Goal: Register for event/course

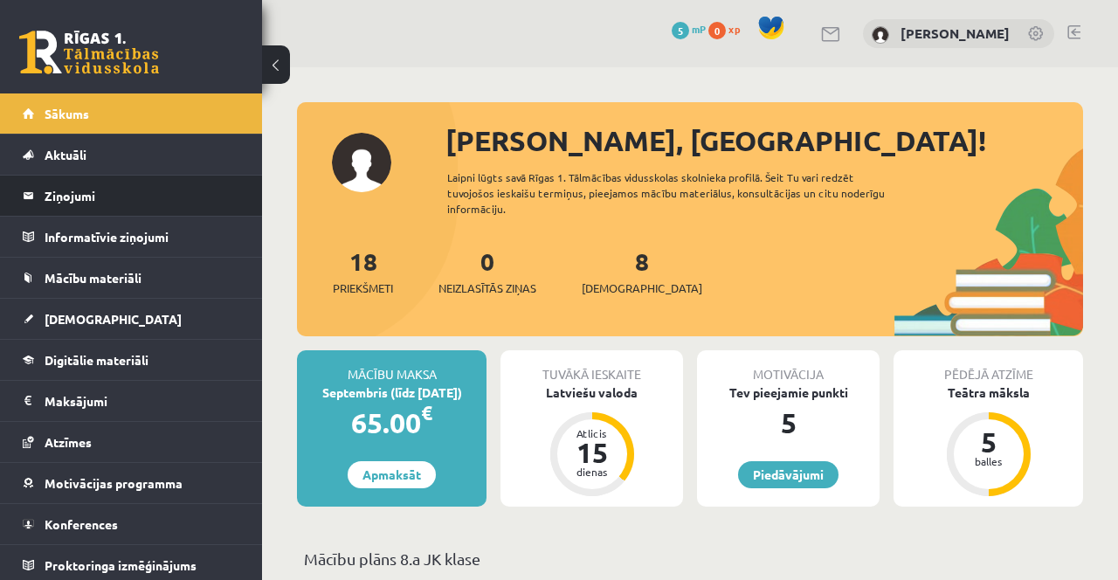
click at [257, 186] on li "Ziņojumi 0" at bounding box center [131, 196] width 262 height 42
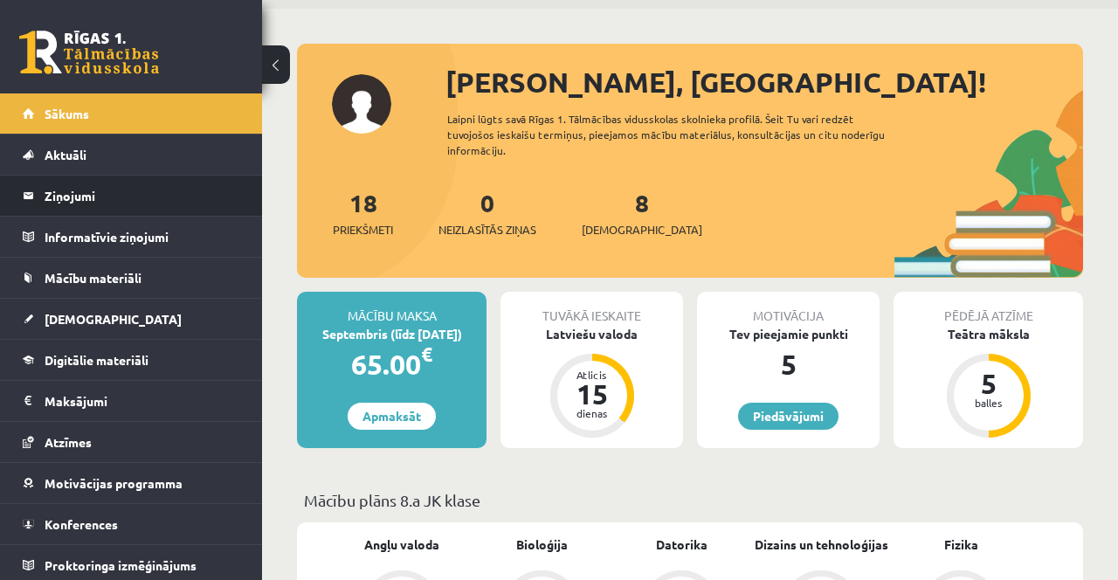
scroll to position [57, 0]
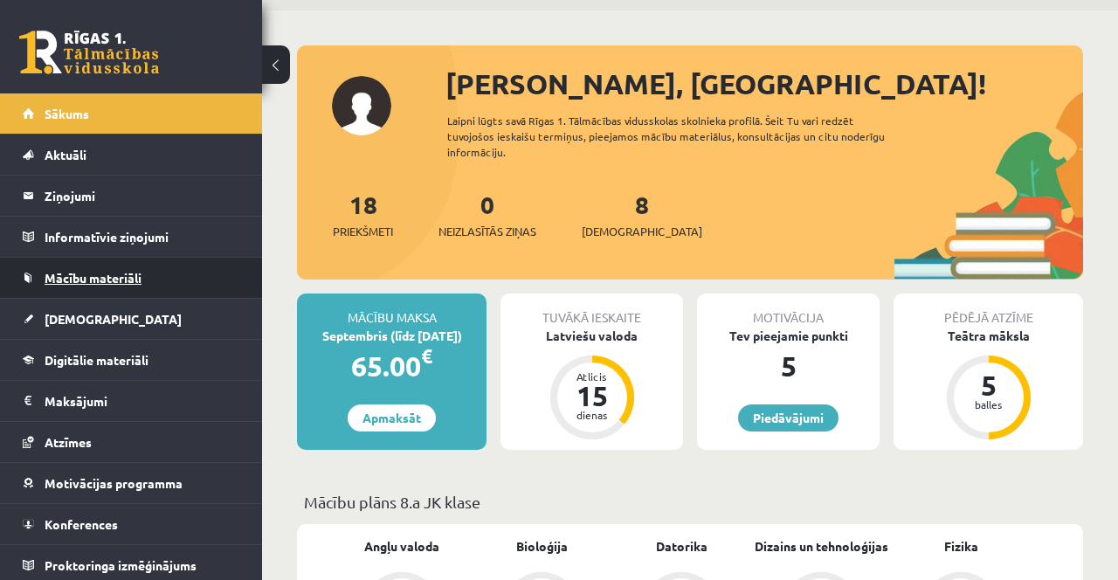
click at [164, 280] on link "Mācību materiāli" at bounding box center [132, 278] width 218 height 40
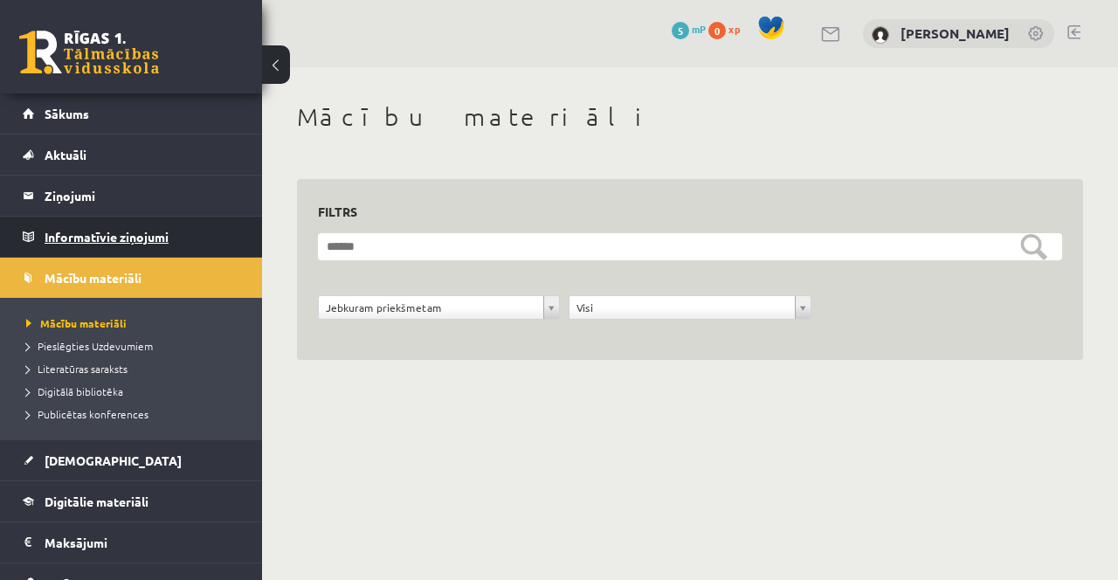
click at [152, 239] on legend "Informatīvie ziņojumi 0" at bounding box center [143, 237] width 196 height 40
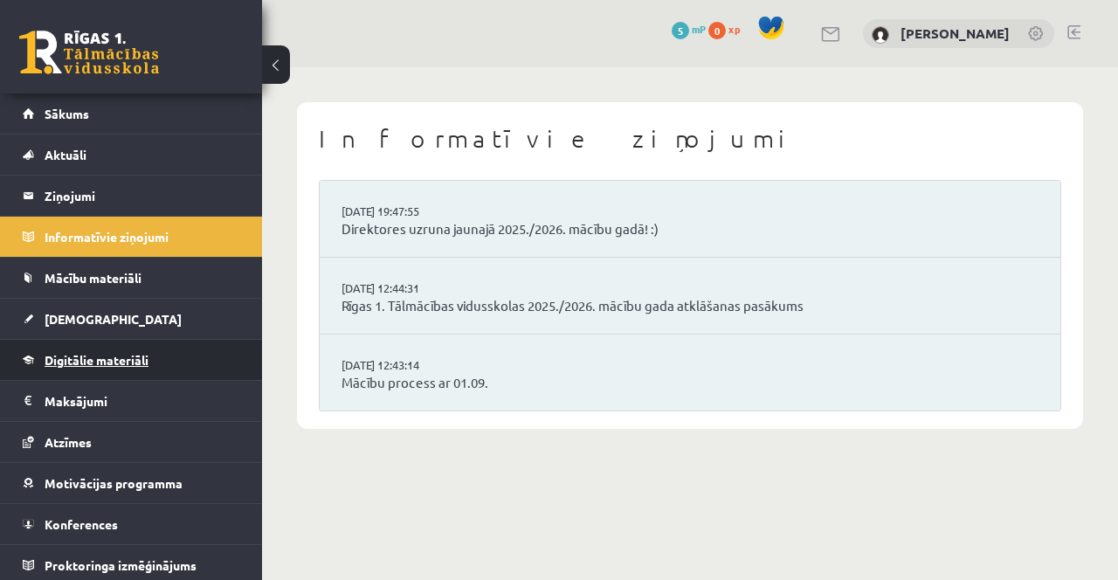
click at [143, 363] on span "Digitālie materiāli" at bounding box center [97, 360] width 104 height 16
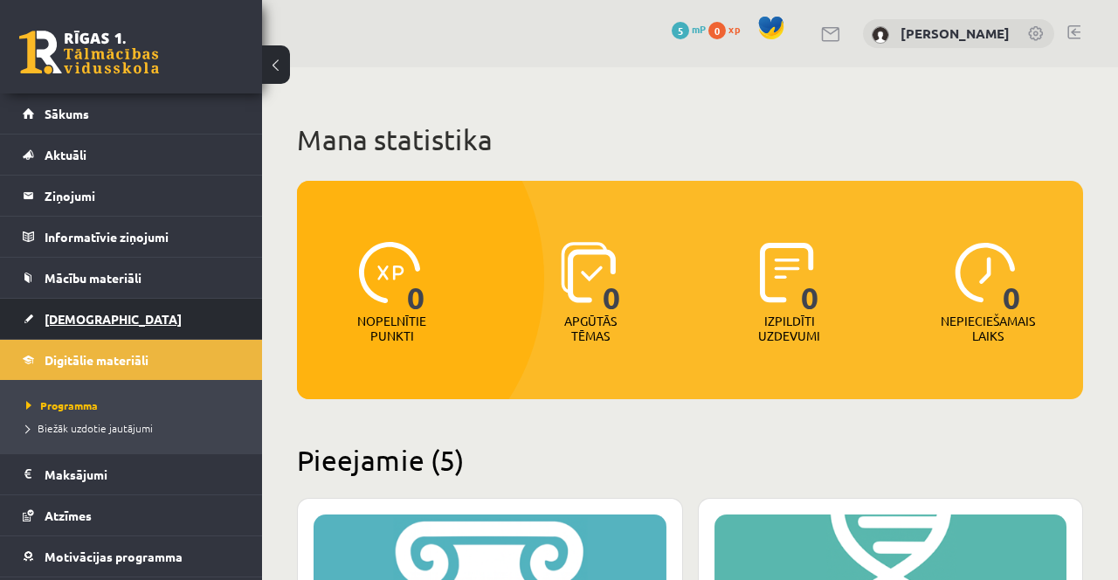
click at [118, 305] on link "[DEMOGRAPHIC_DATA]" at bounding box center [132, 319] width 218 height 40
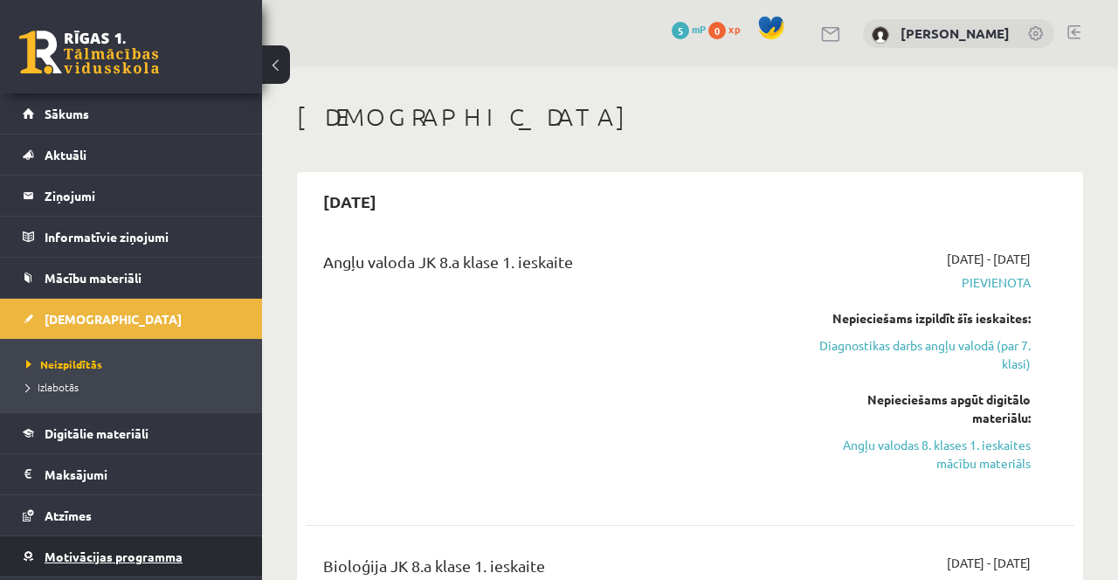
click at [122, 556] on span "Motivācijas programma" at bounding box center [114, 557] width 138 height 16
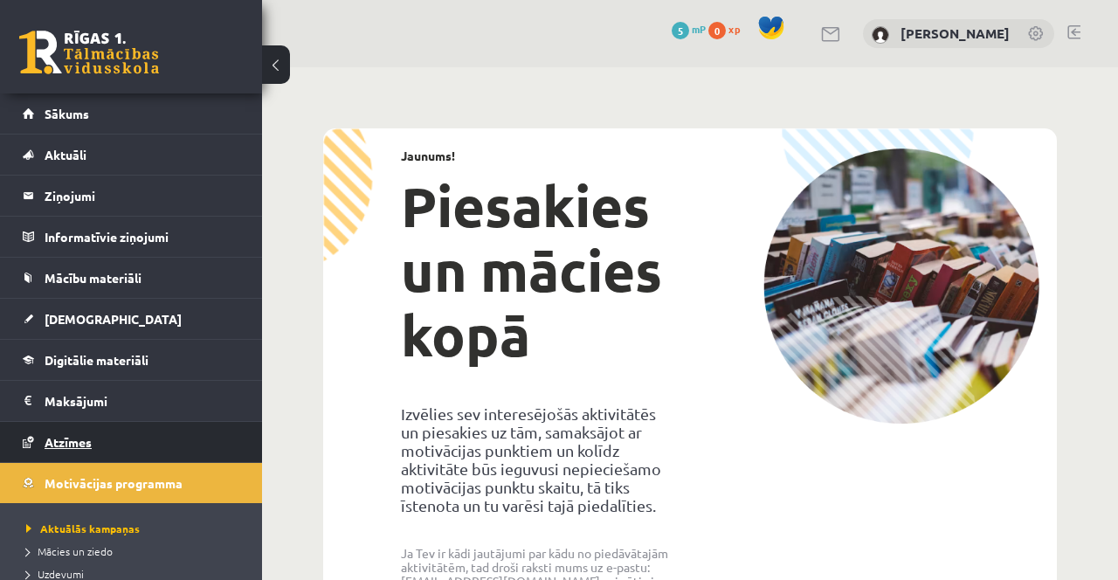
click at [128, 437] on link "Atzīmes" at bounding box center [132, 442] width 218 height 40
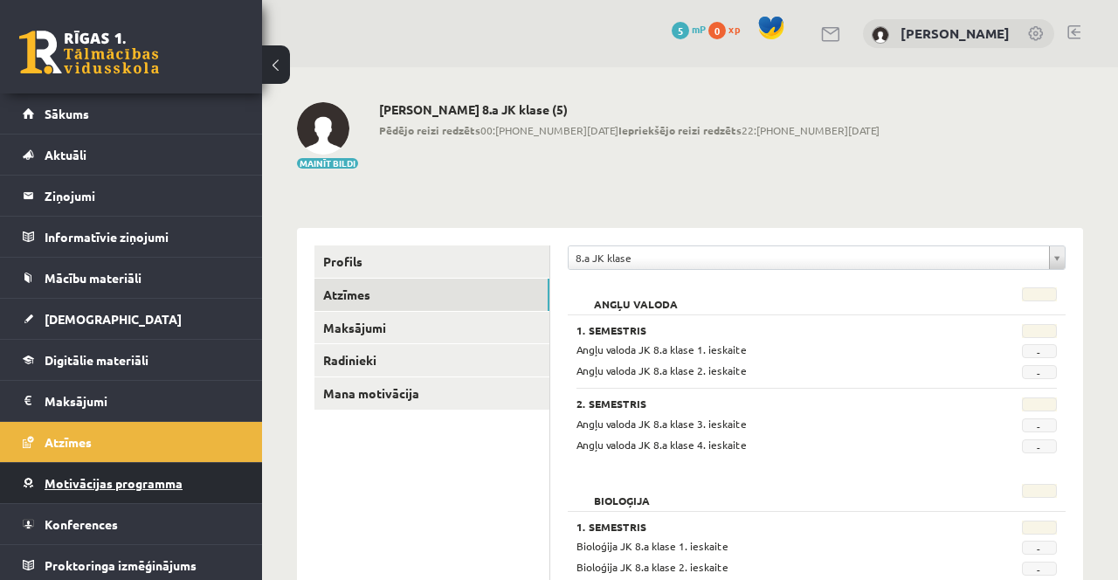
click at [143, 513] on link "Konferences" at bounding box center [132, 524] width 218 height 40
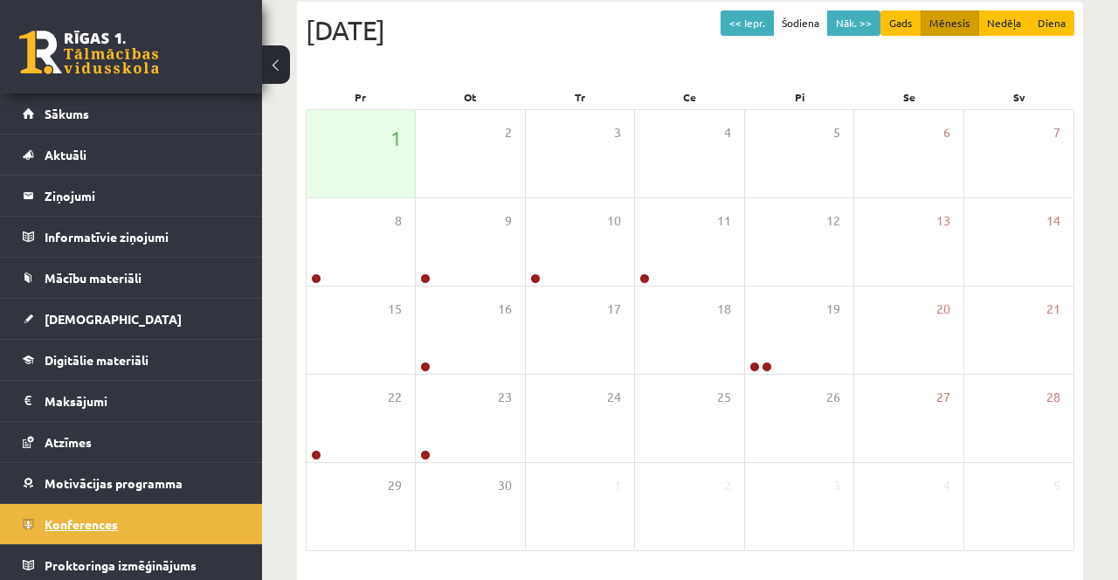
scroll to position [196, 0]
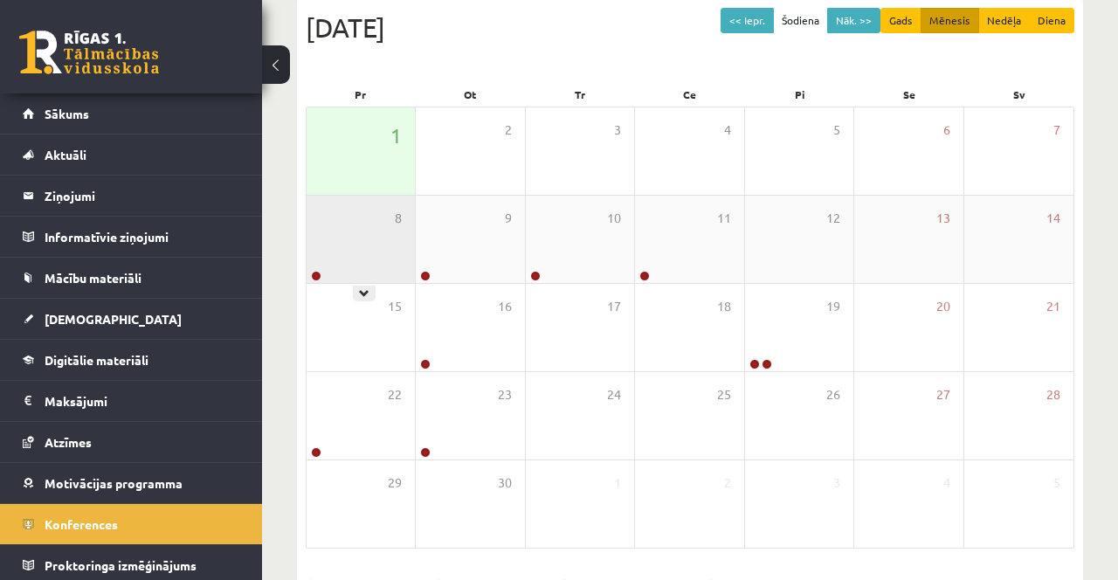
click at [316, 267] on div "8" at bounding box center [361, 239] width 108 height 87
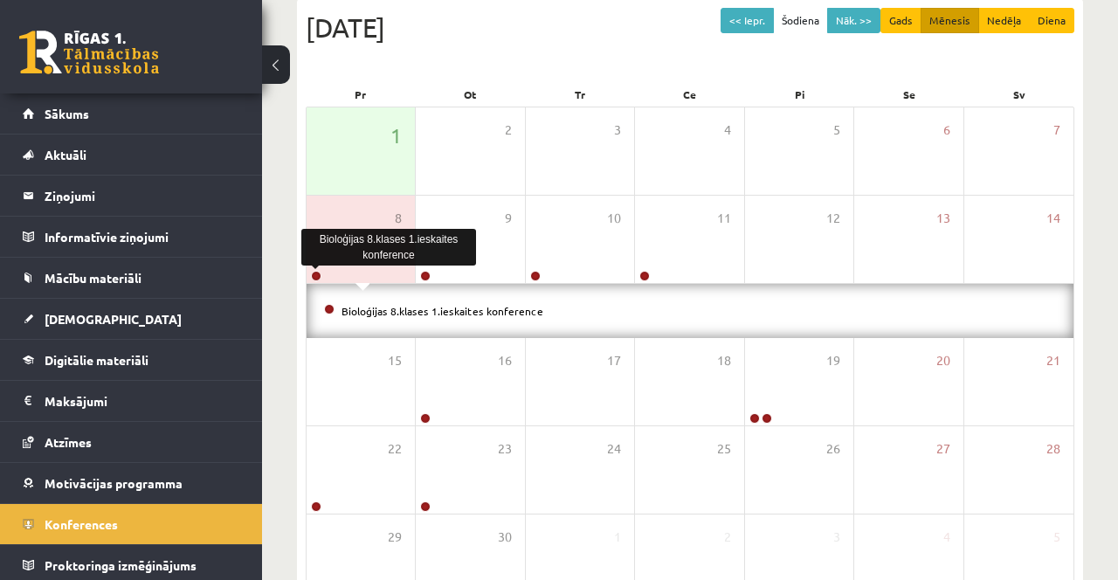
click at [314, 288] on div "Bioloģijas 8.klases 1.ieskaites konference" at bounding box center [690, 311] width 767 height 54
click at [316, 274] on link at bounding box center [316, 276] width 10 height 10
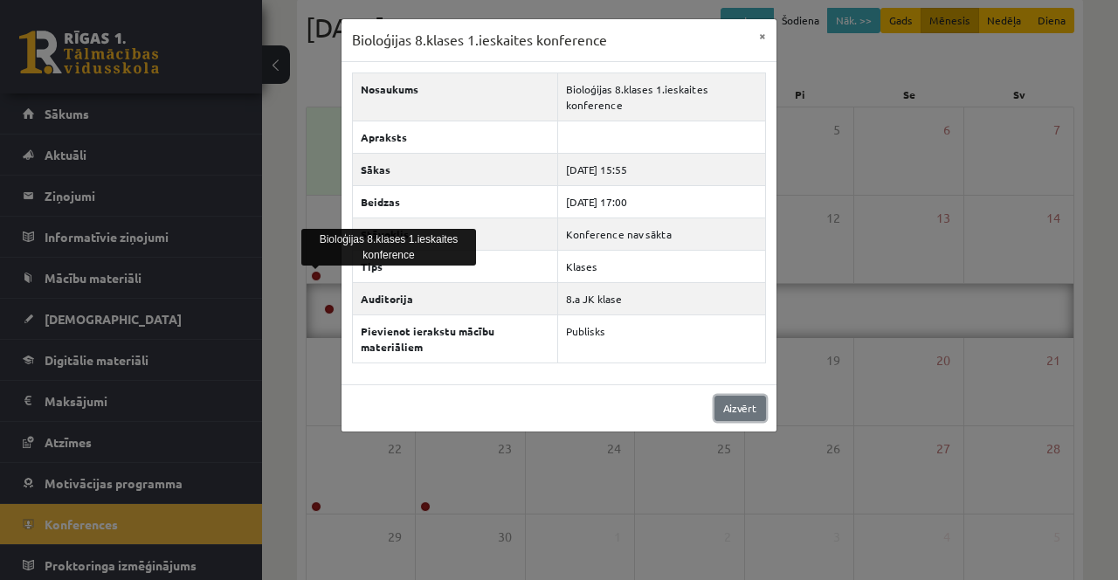
click at [731, 410] on link "Aizvērt" at bounding box center [741, 408] width 52 height 25
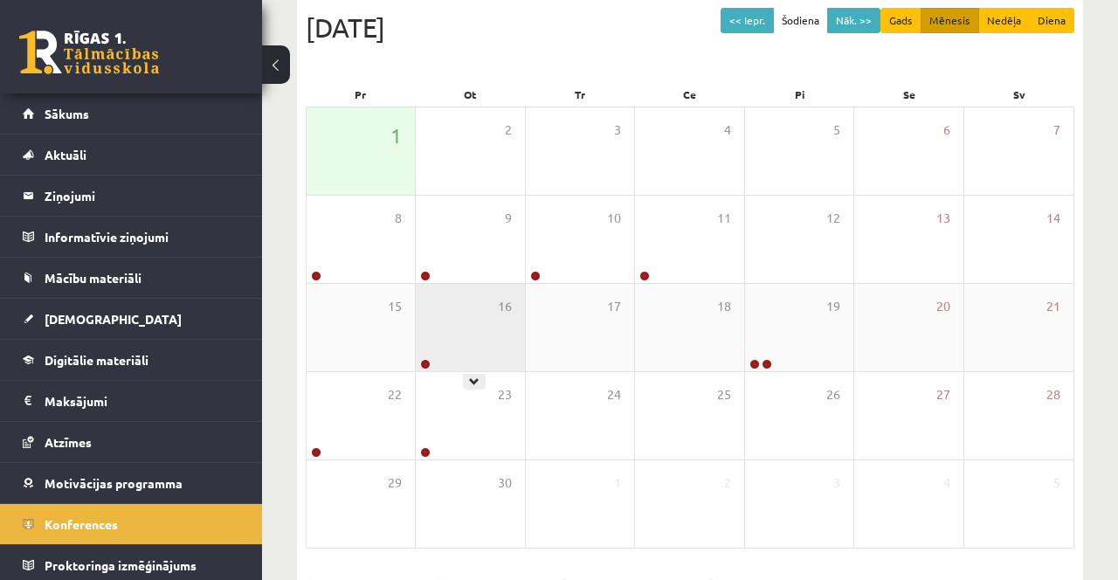
click at [442, 344] on div "16" at bounding box center [470, 327] width 108 height 87
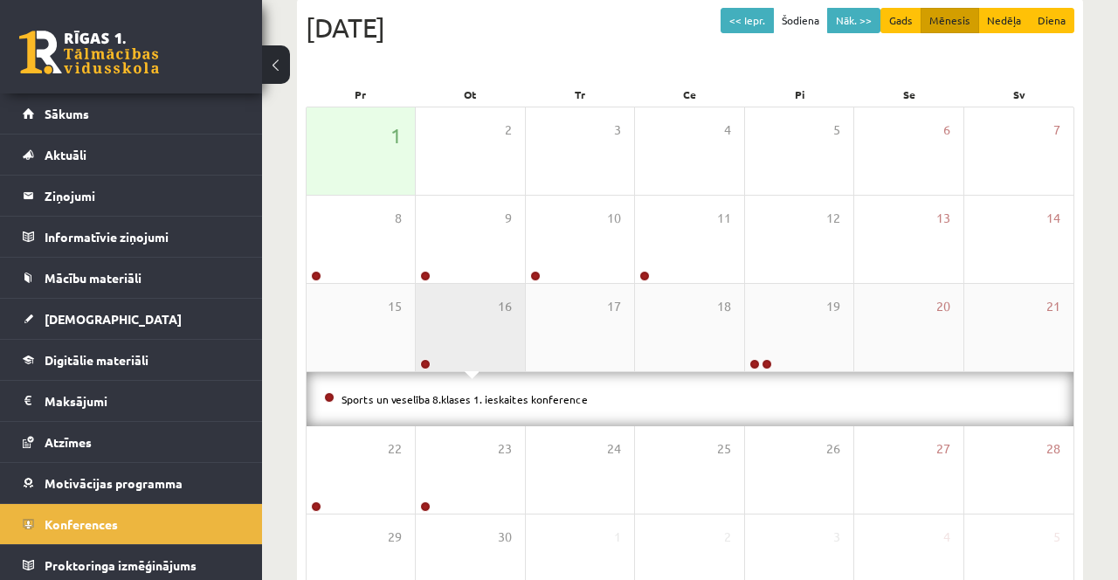
click at [432, 367] on div at bounding box center [424, 365] width 17 height 12
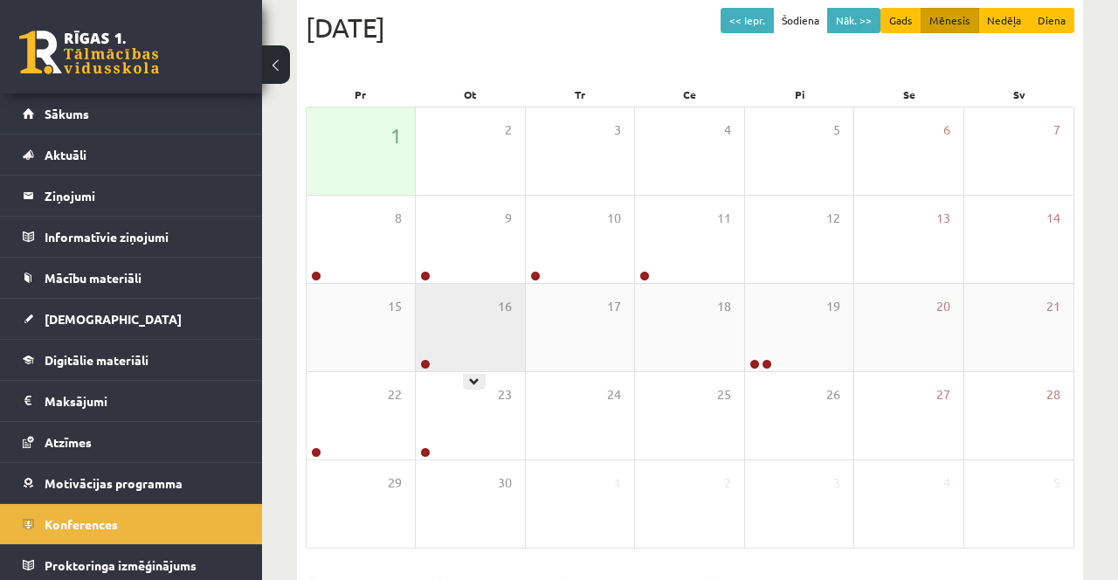
click at [448, 348] on div "16" at bounding box center [470, 327] width 108 height 87
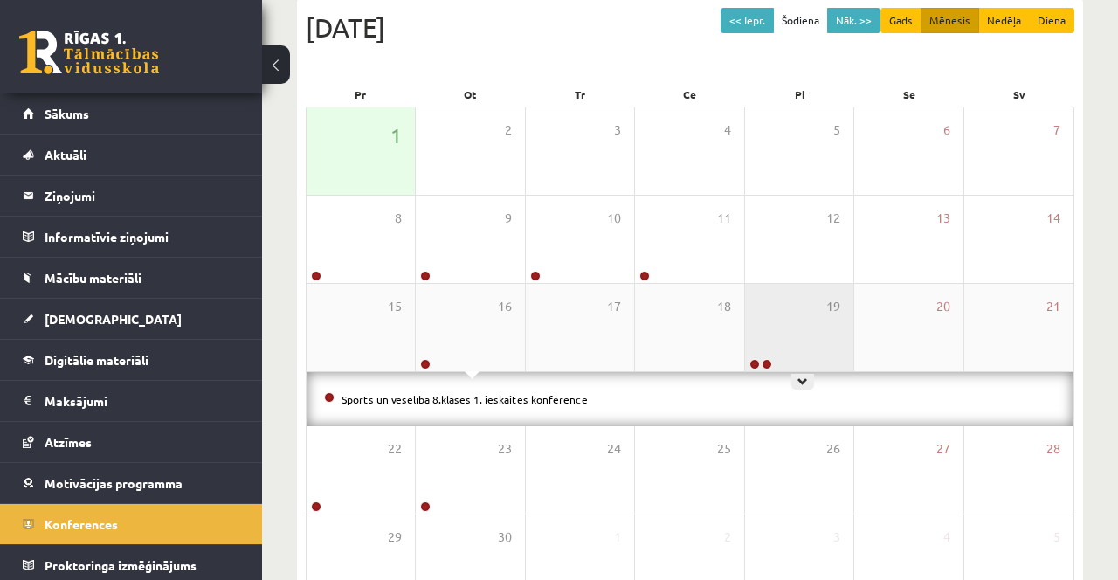
click at [760, 346] on div "19" at bounding box center [799, 327] width 108 height 87
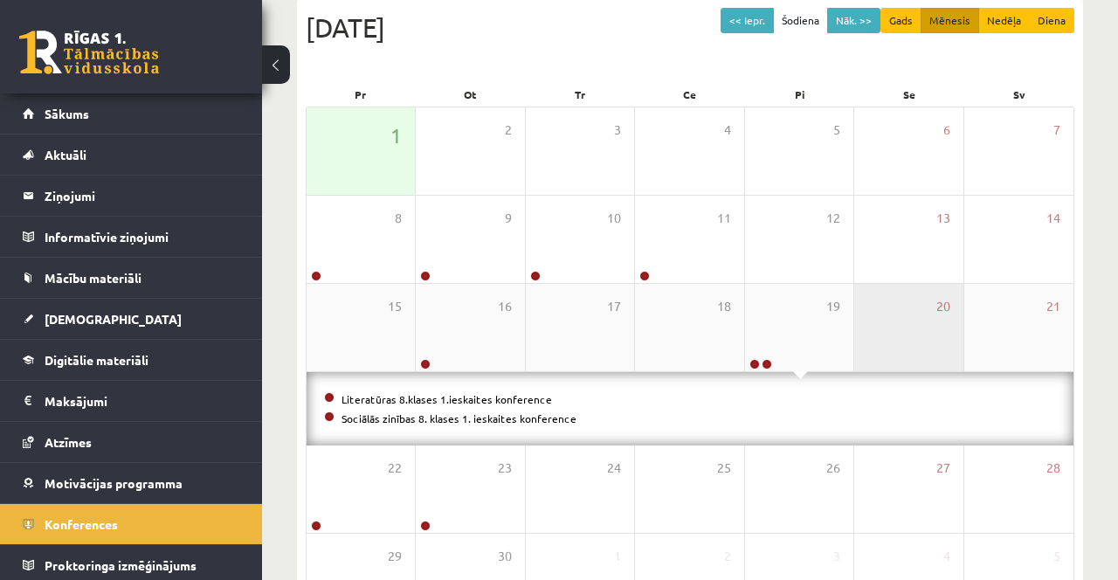
click at [908, 320] on div "20" at bounding box center [908, 327] width 108 height 87
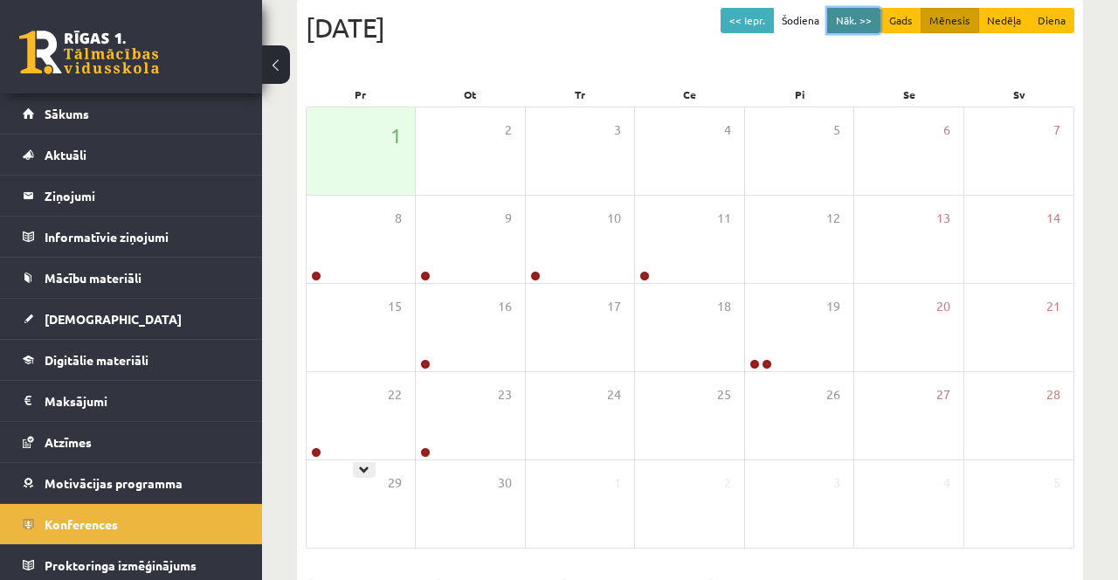
click at [863, 22] on button "Nāk. >>" at bounding box center [853, 20] width 53 height 25
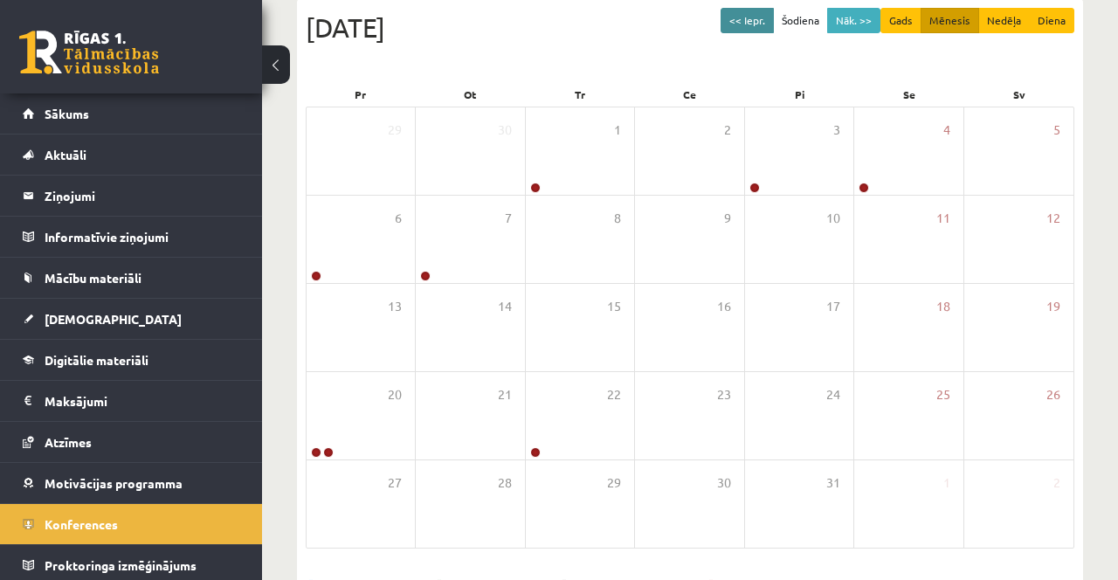
click at [761, 24] on button "<< Iepr." at bounding box center [747, 20] width 53 height 25
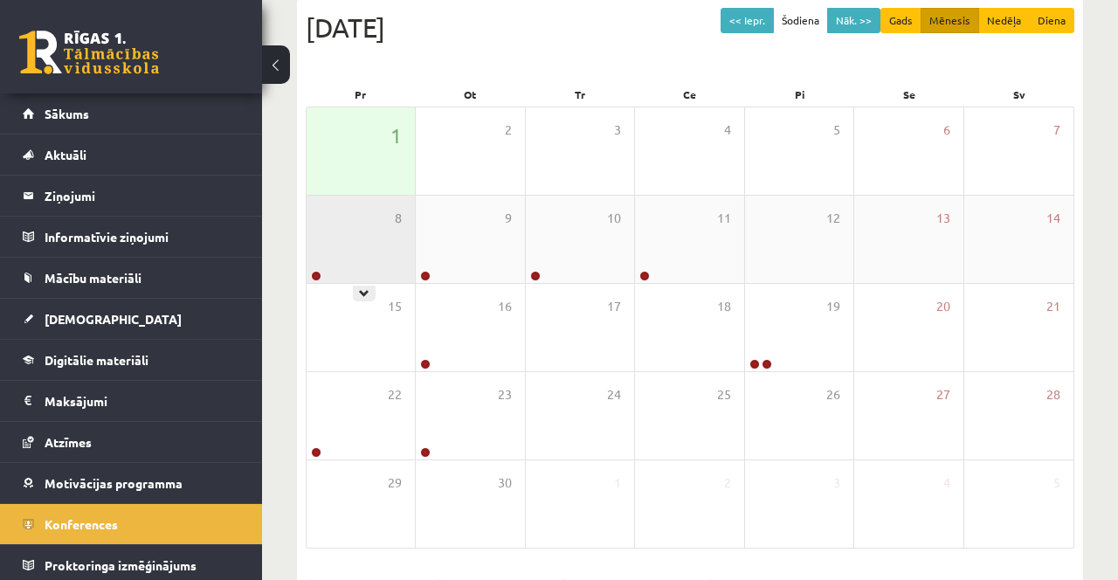
click at [311, 276] on link at bounding box center [316, 276] width 10 height 10
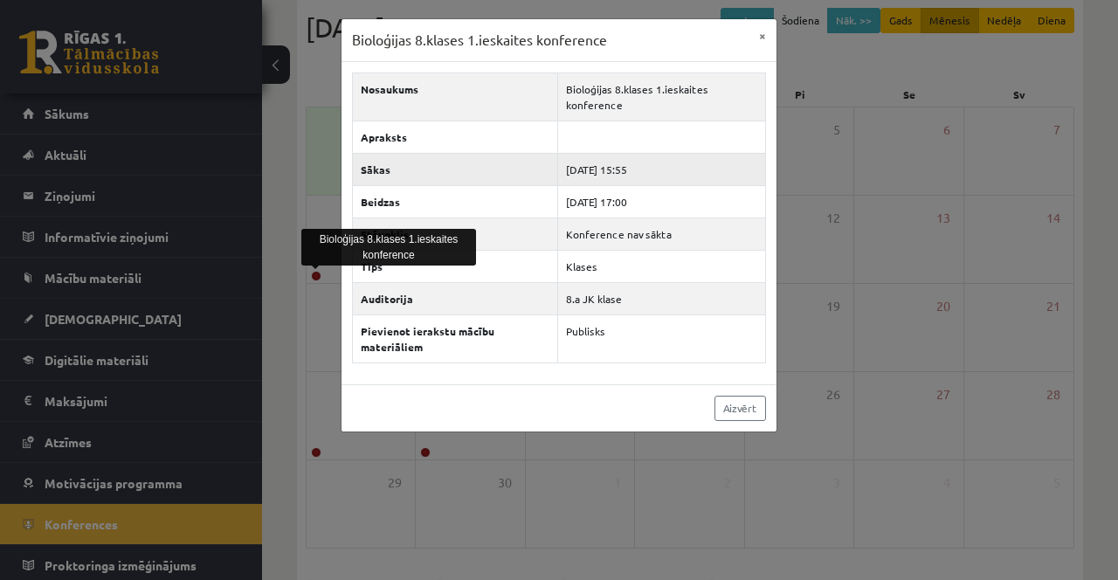
click at [627, 176] on td "[DATE] 15:55" at bounding box center [661, 169] width 208 height 32
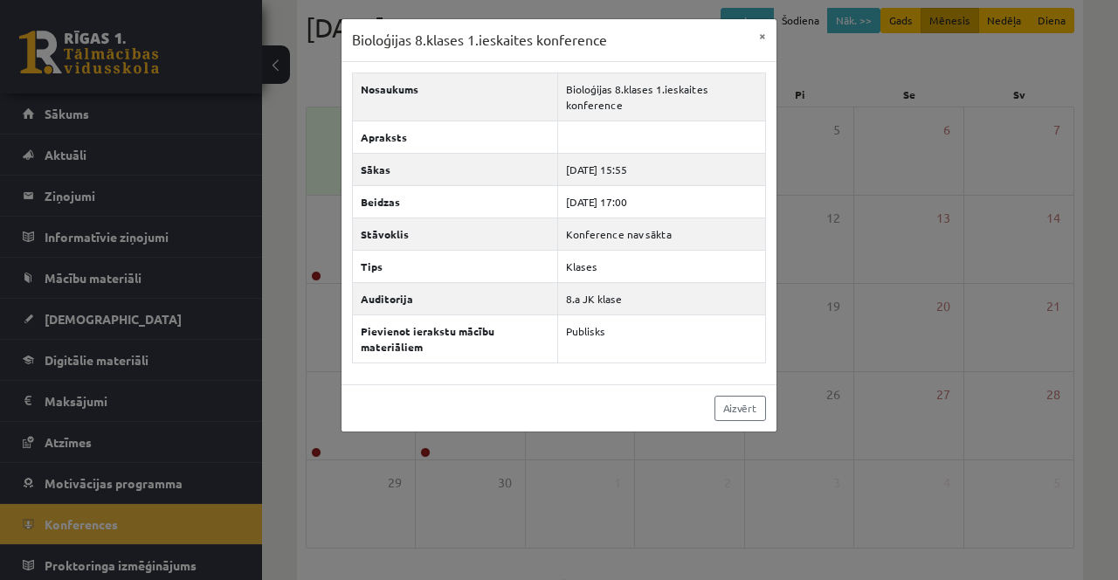
click at [872, 212] on div "Bioloģijas 8.klases 1.ieskaites konference × Nosaukums Bioloģijas 8.klases 1.ie…" at bounding box center [559, 290] width 1118 height 580
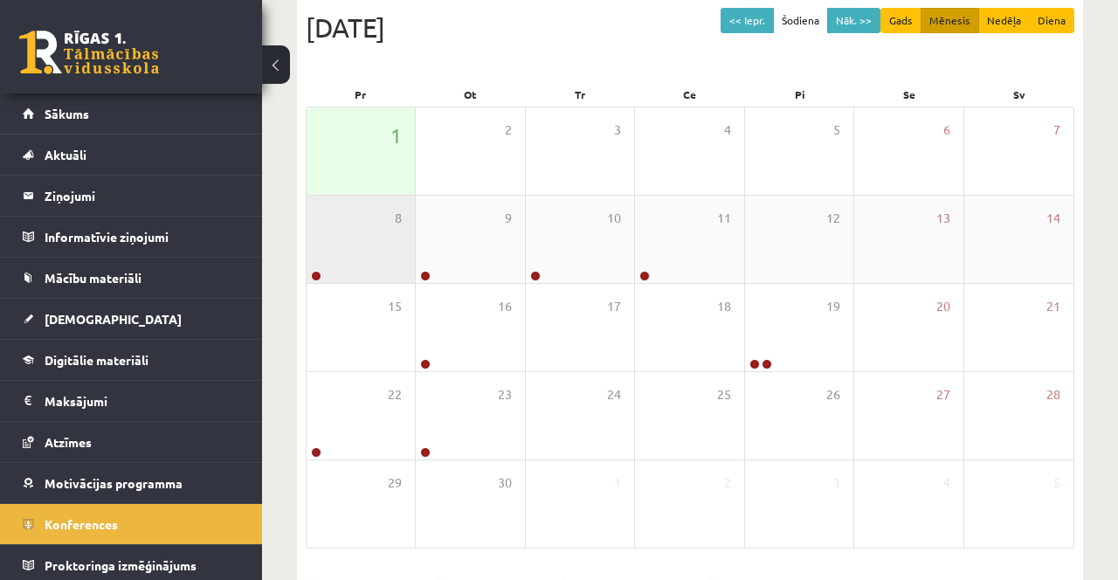
click at [319, 265] on div "8" at bounding box center [361, 239] width 108 height 87
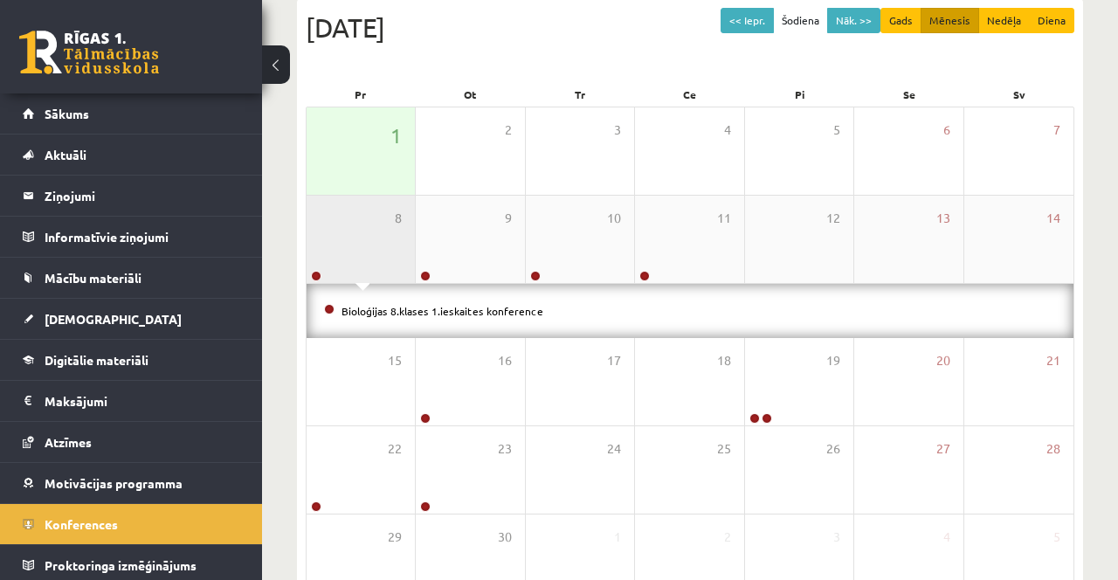
click at [315, 266] on div "8" at bounding box center [361, 239] width 108 height 87
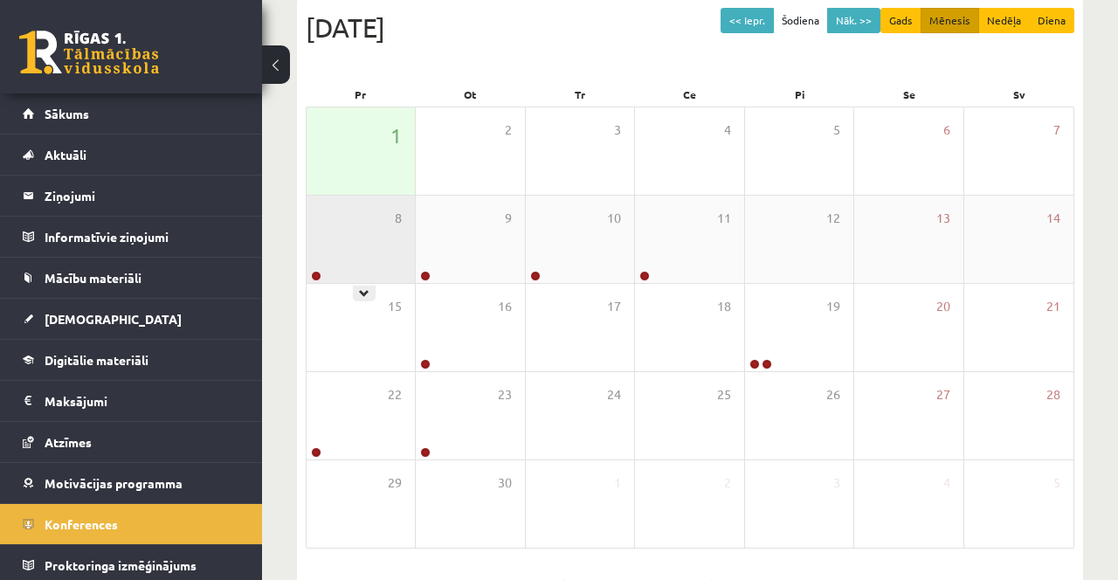
click at [318, 273] on link at bounding box center [316, 276] width 10 height 10
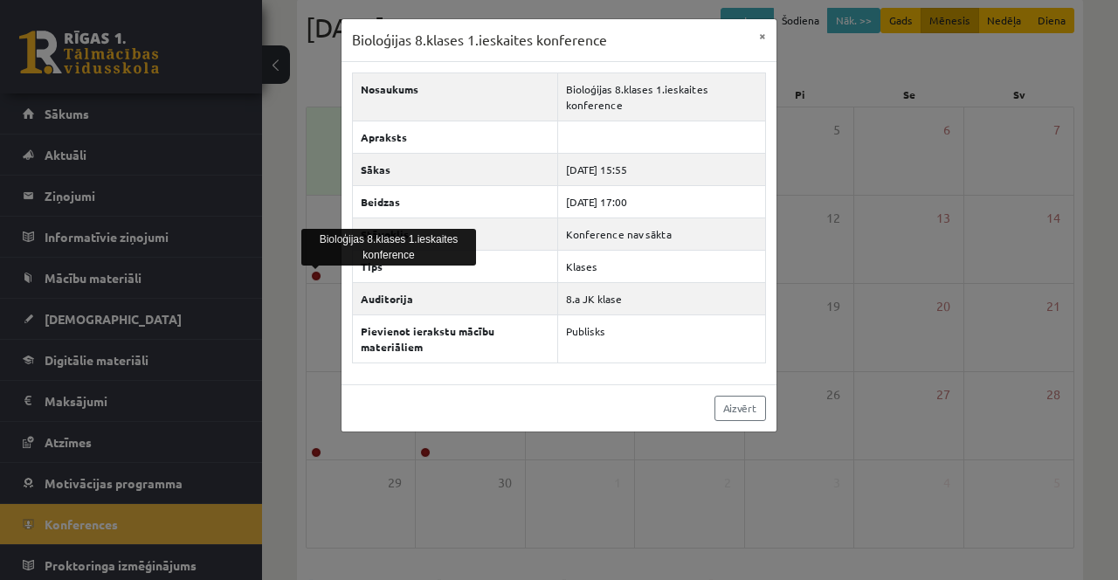
click at [1049, 236] on div "Bioloģijas 8.klases 1.ieskaites konference × Nosaukums Bioloģijas 8.klases 1.ie…" at bounding box center [559, 290] width 1118 height 580
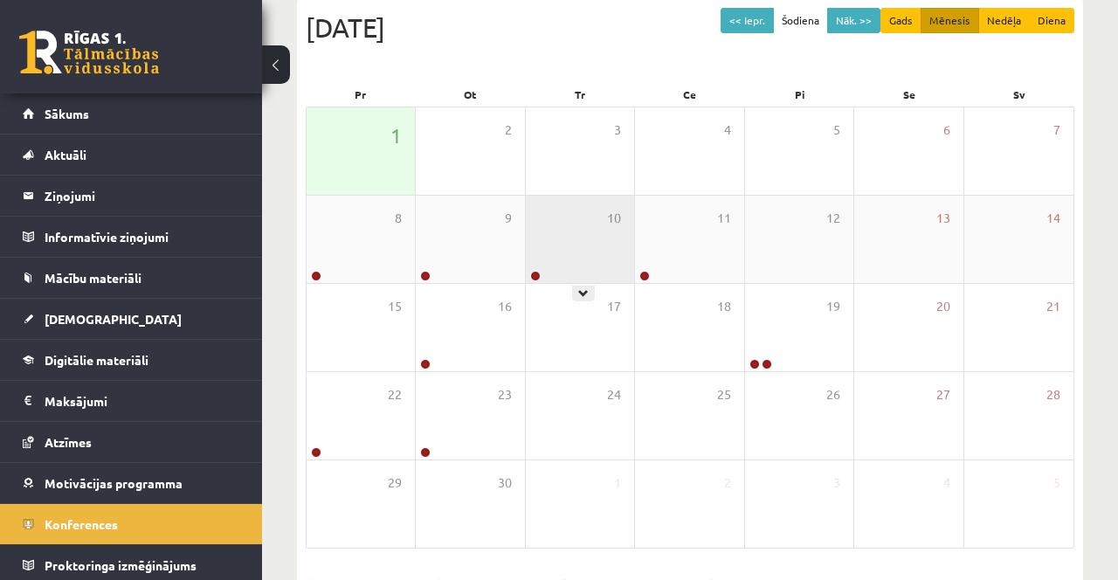
click at [581, 290] on icon at bounding box center [583, 293] width 10 height 10
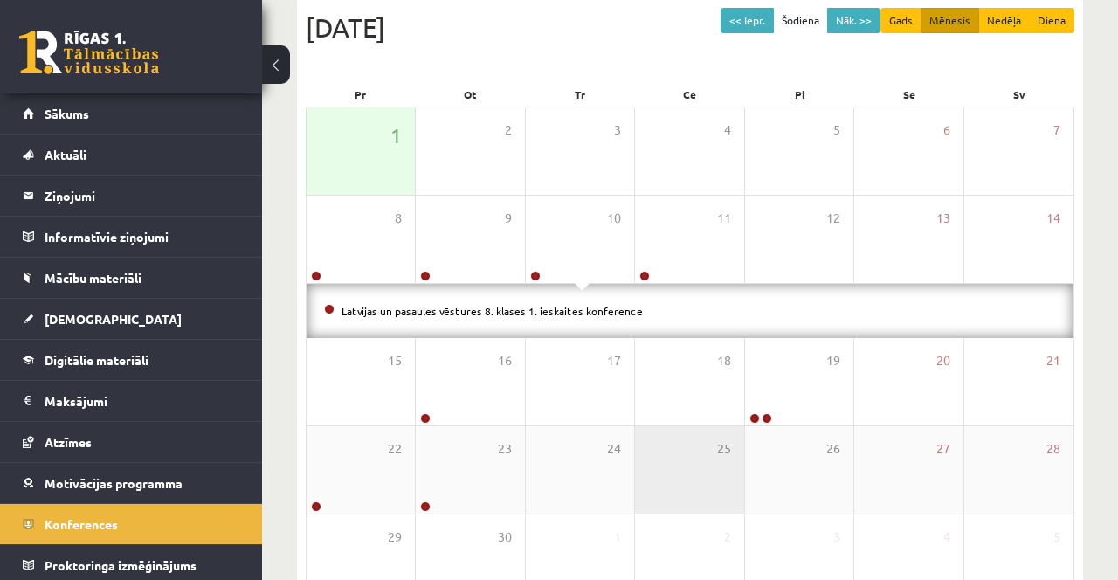
scroll to position [252, 0]
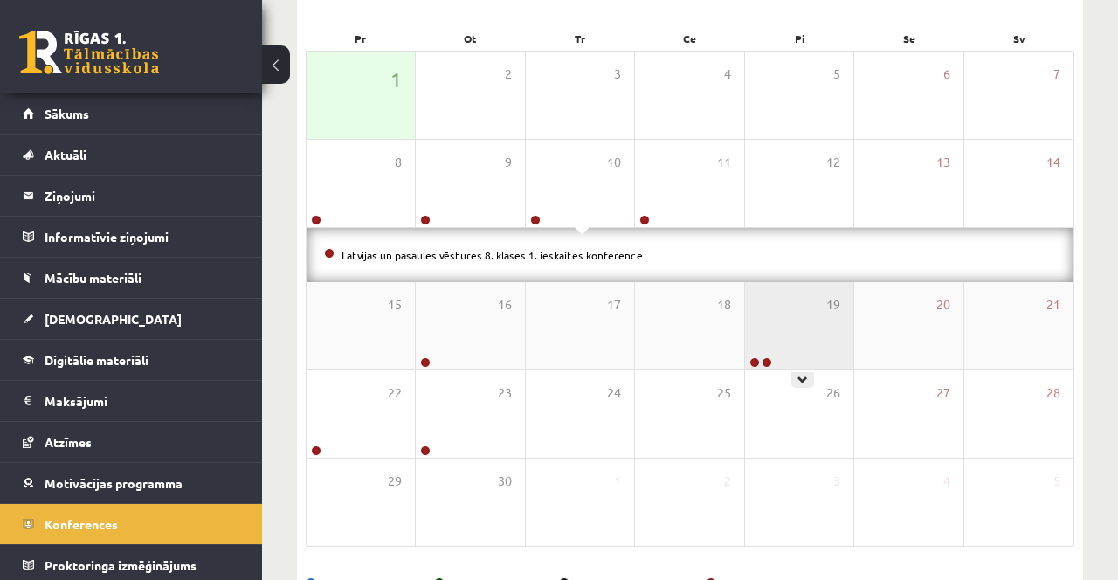
click at [757, 363] on link at bounding box center [755, 362] width 10 height 10
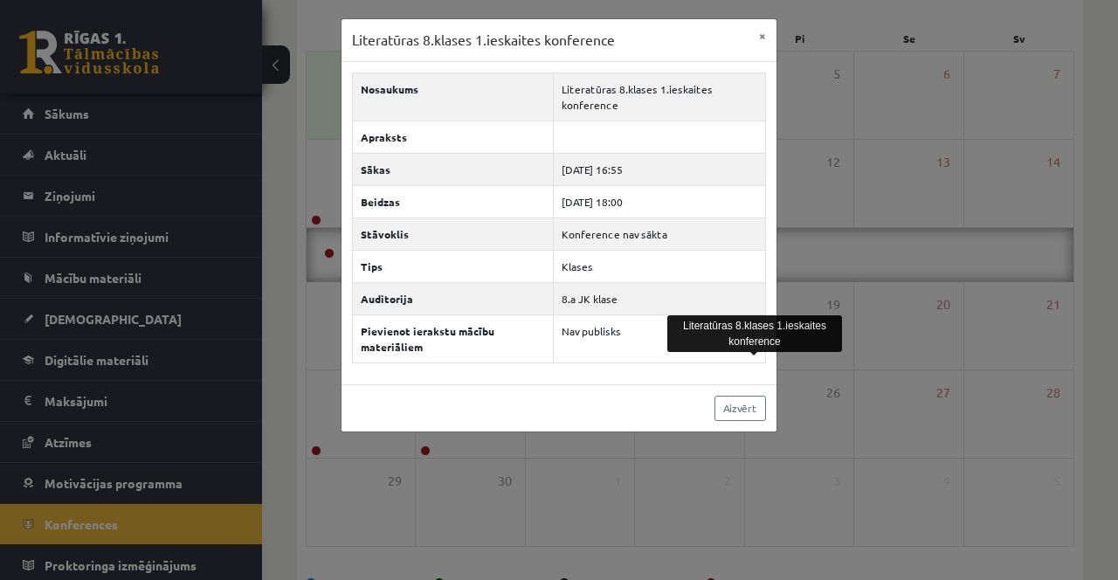
click at [806, 390] on div "Literatūras 8.klases 1.ieskaites konference × Nosaukums Literatūras 8.klases 1.…" at bounding box center [559, 290] width 1118 height 580
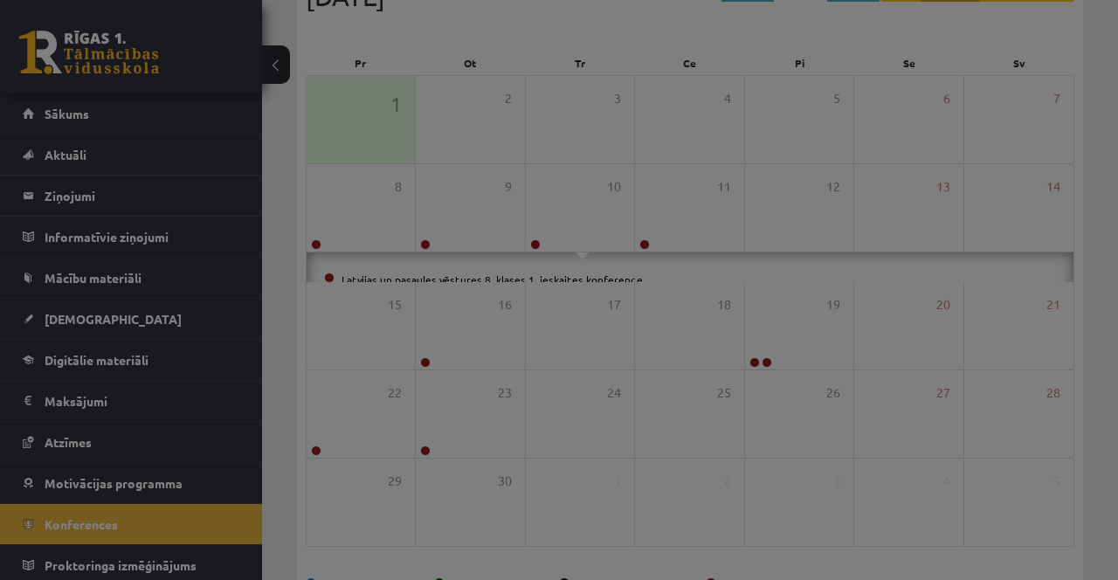
scroll to position [197, 0]
